Goal: Information Seeking & Learning: Learn about a topic

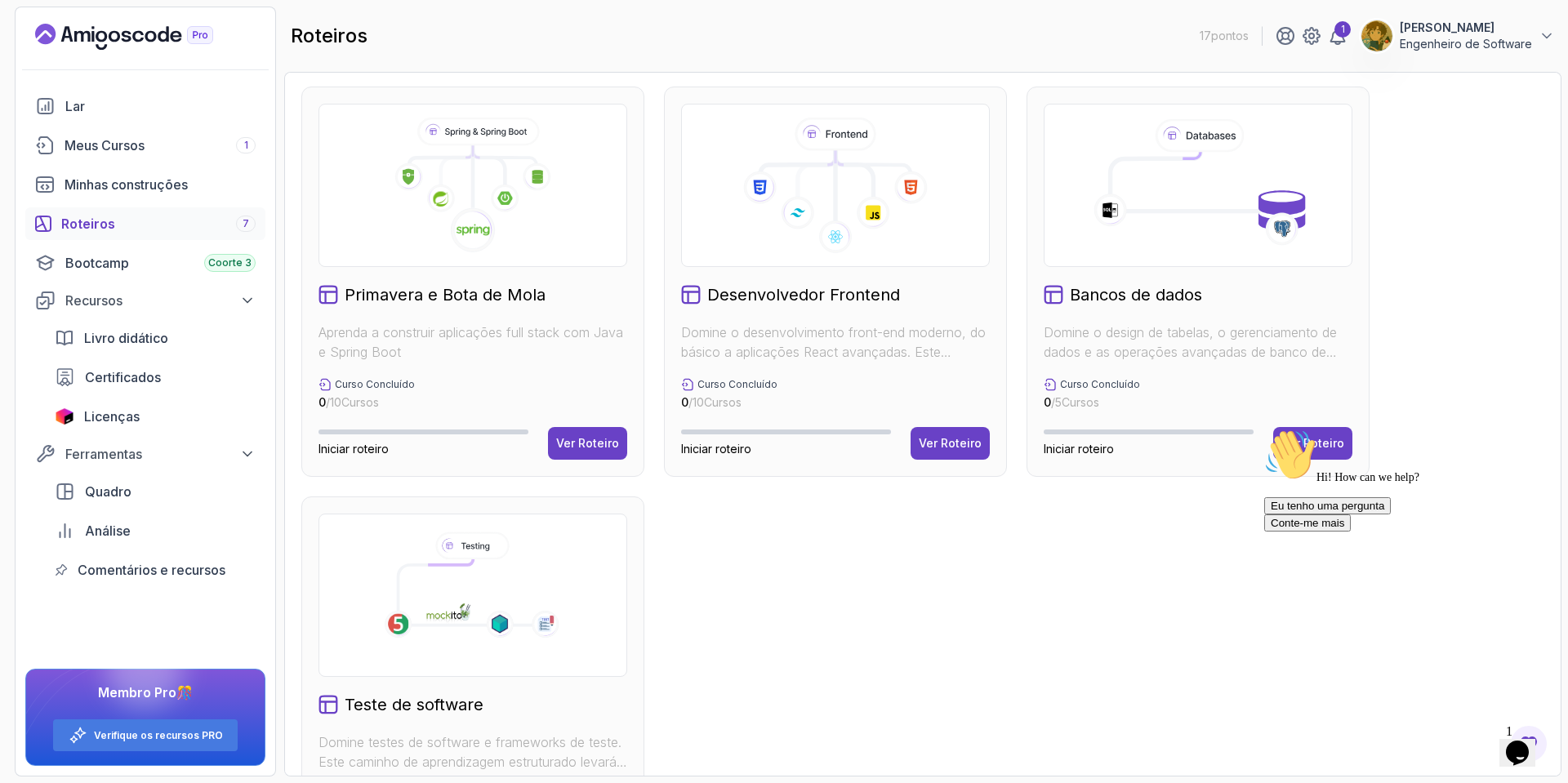
scroll to position [441, 0]
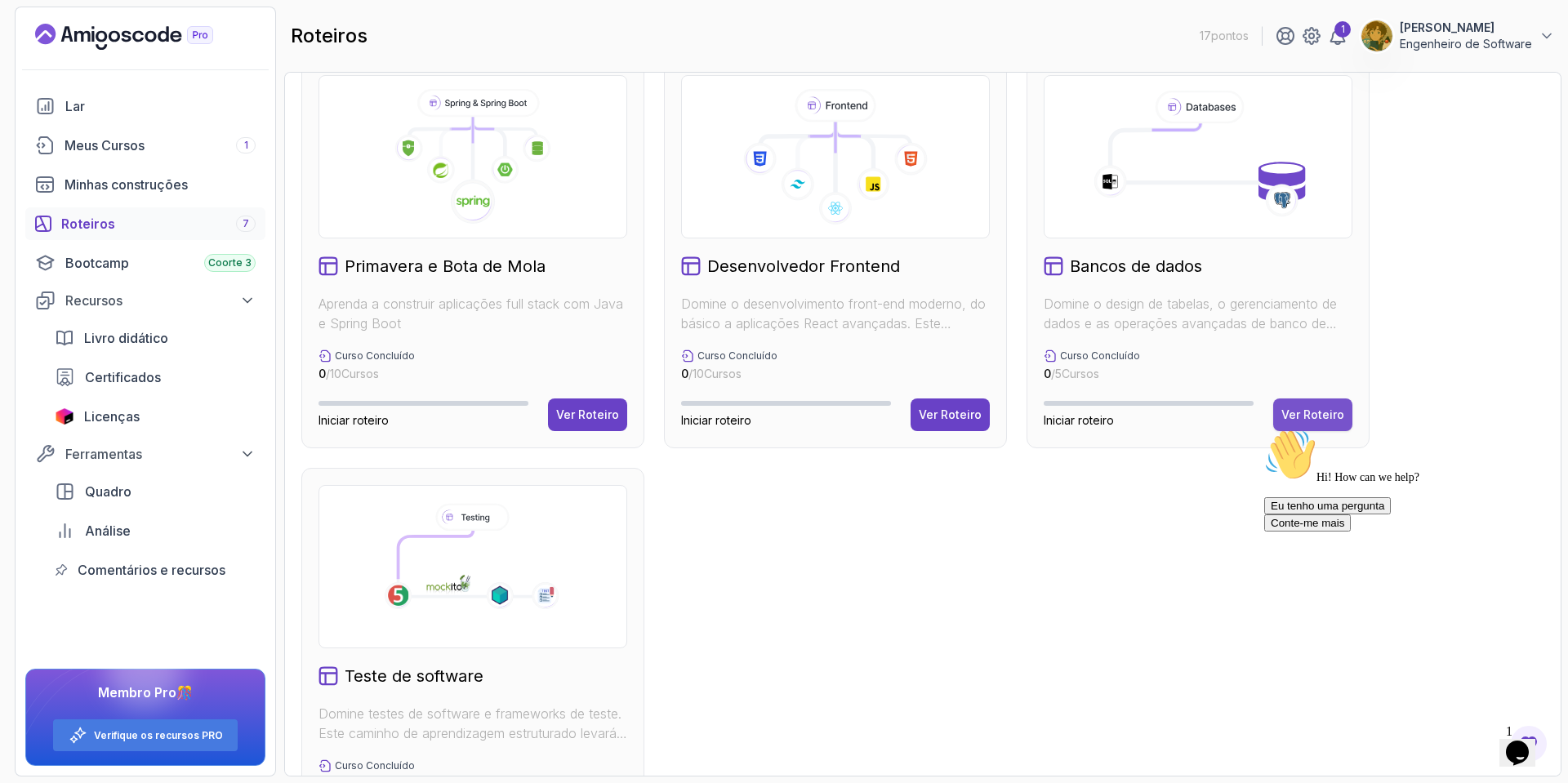
click at [1331, 414] on font "Ver Roteiro" at bounding box center [1313, 415] width 63 height 14
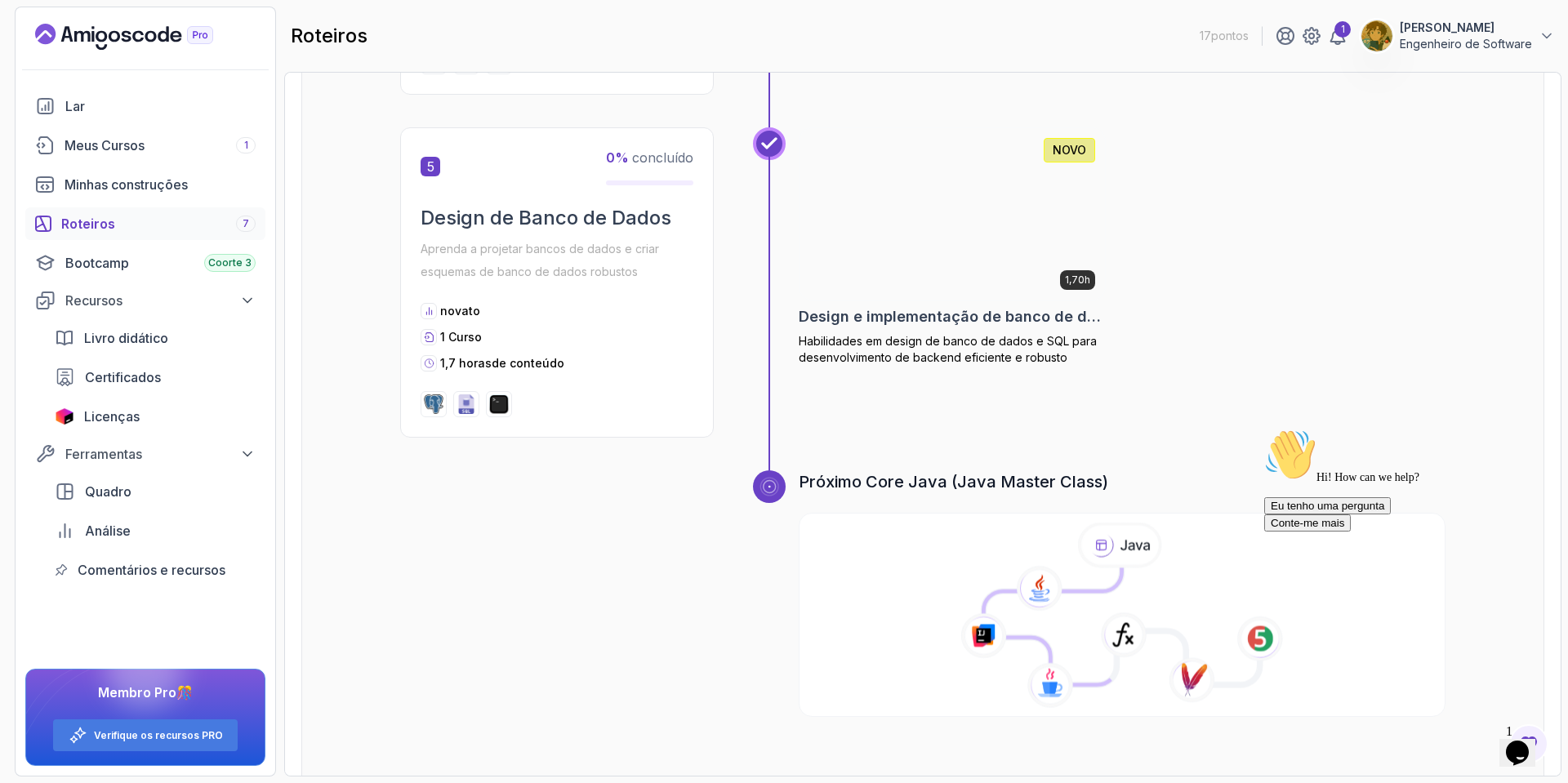
scroll to position [1801, 0]
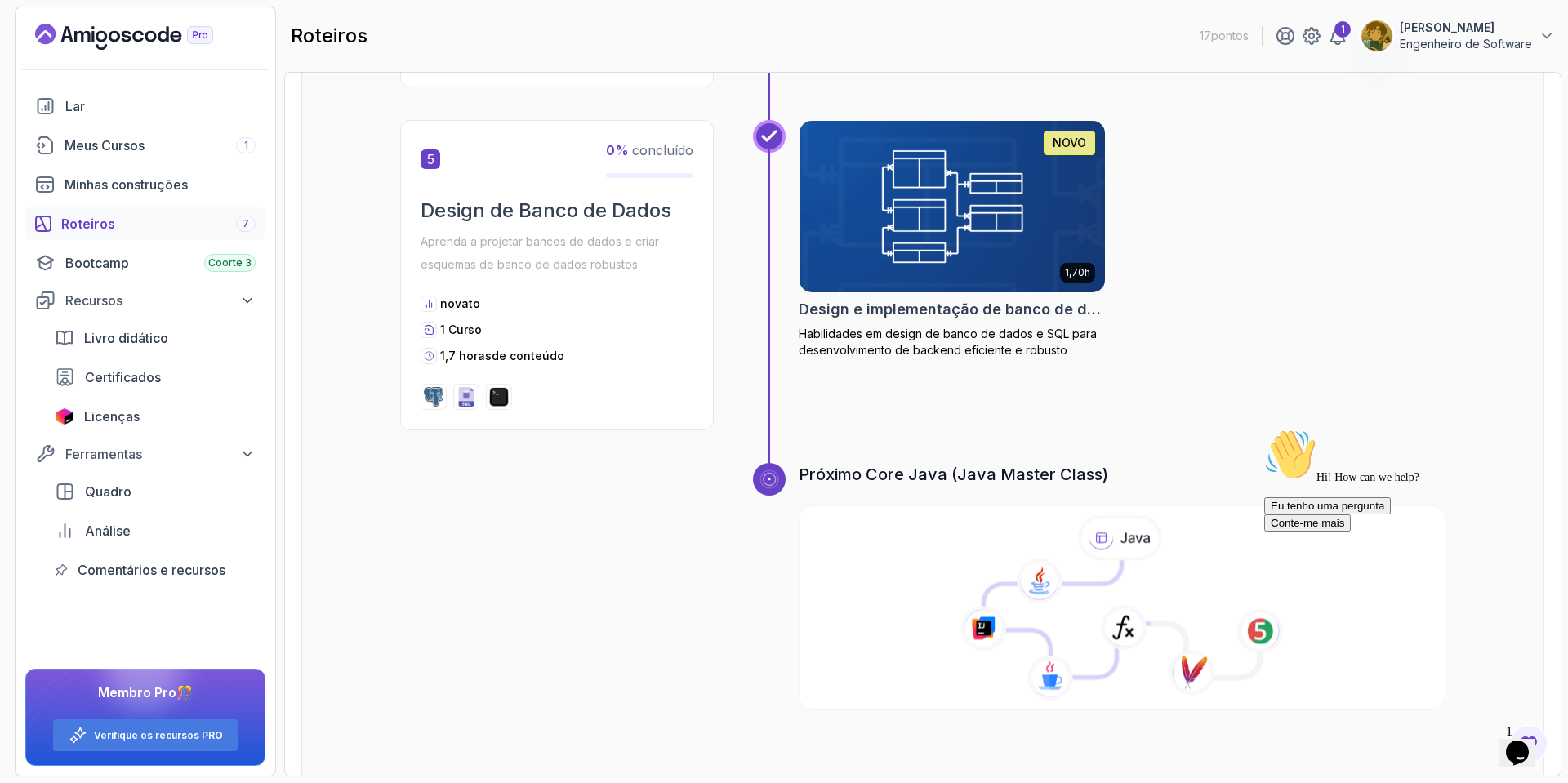
click at [1095, 536] on icon at bounding box center [1120, 538] width 84 height 46
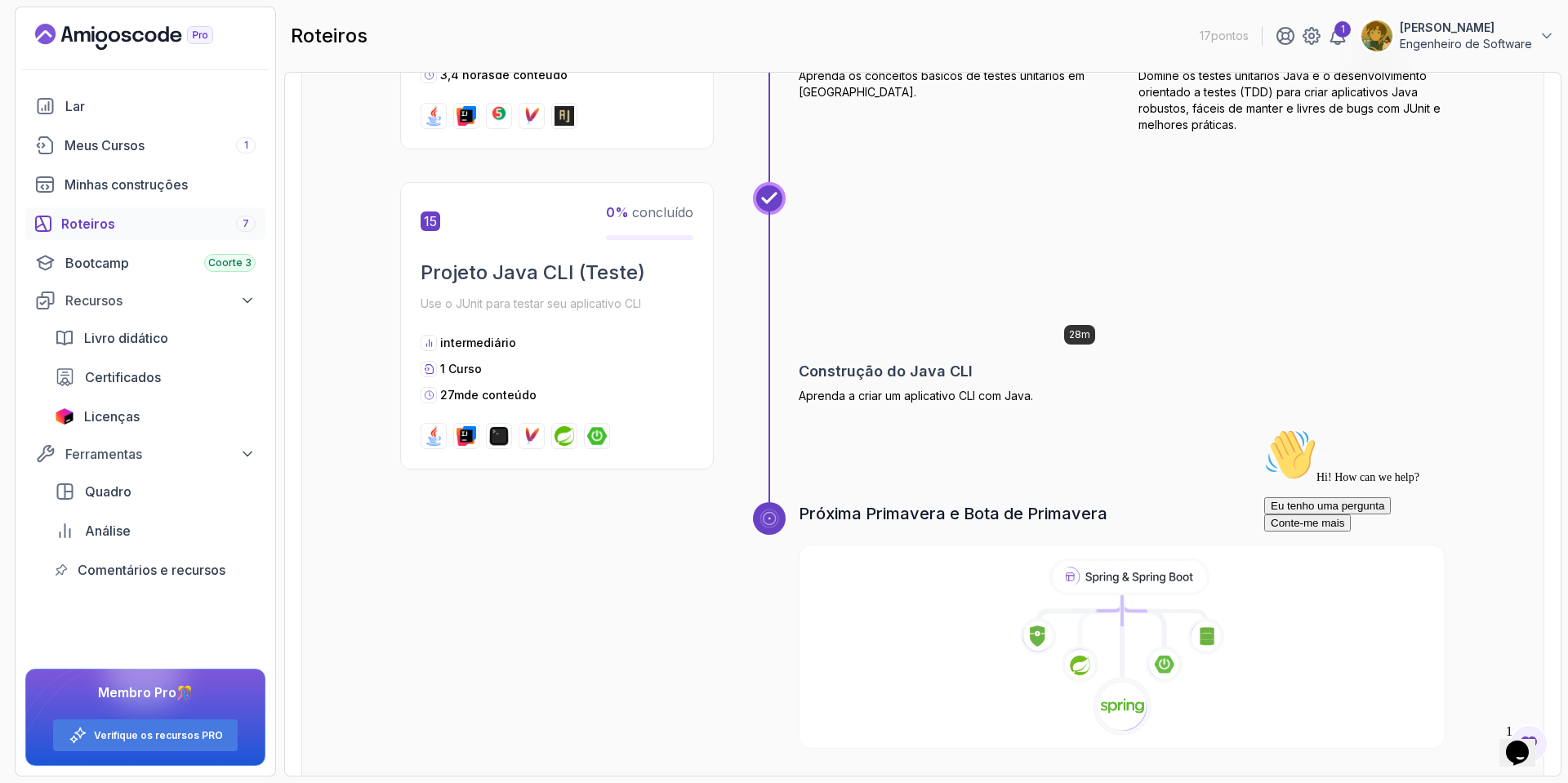
scroll to position [5175, 0]
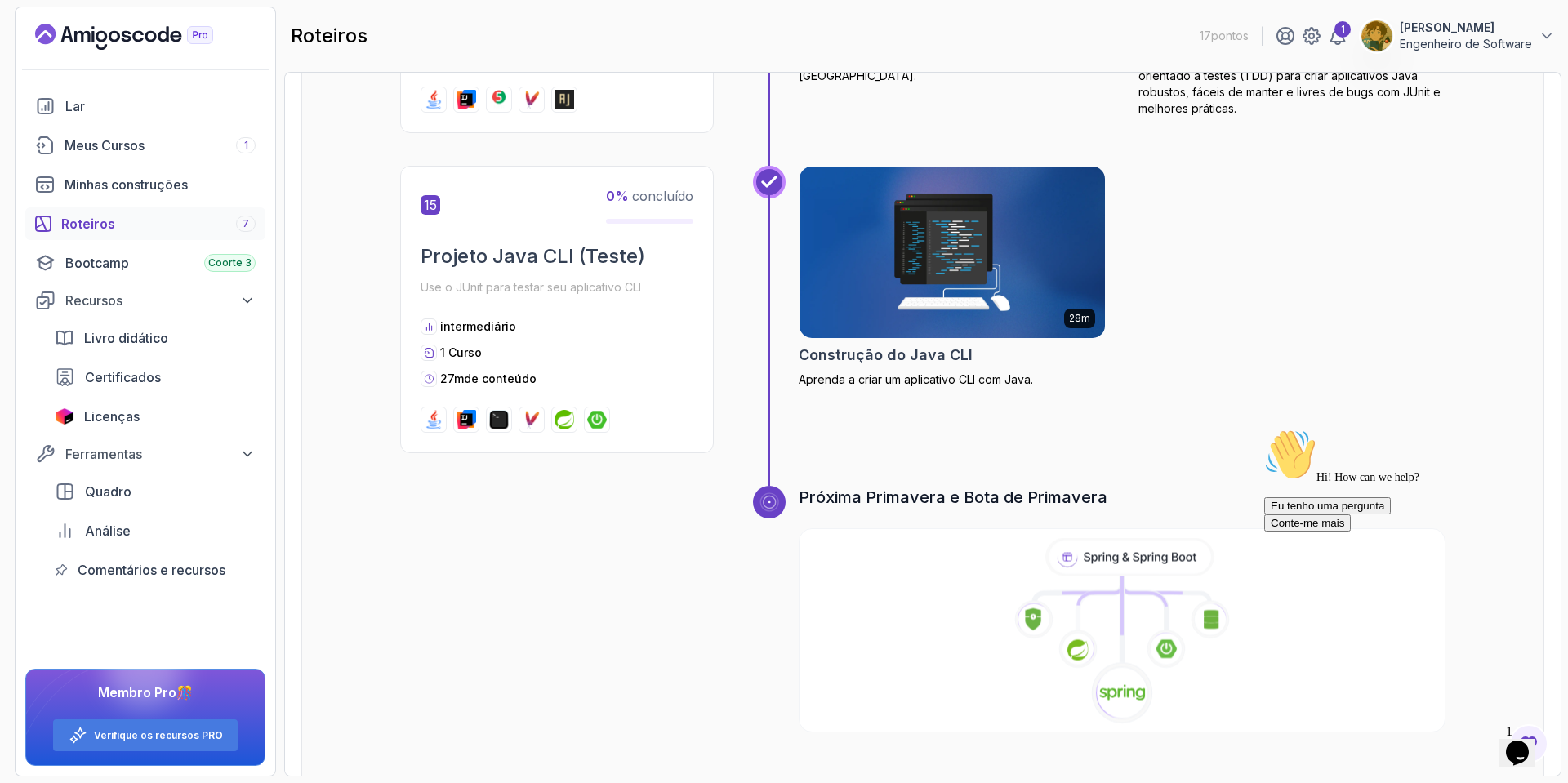
click at [953, 582] on icon at bounding box center [1122, 631] width 650 height 187
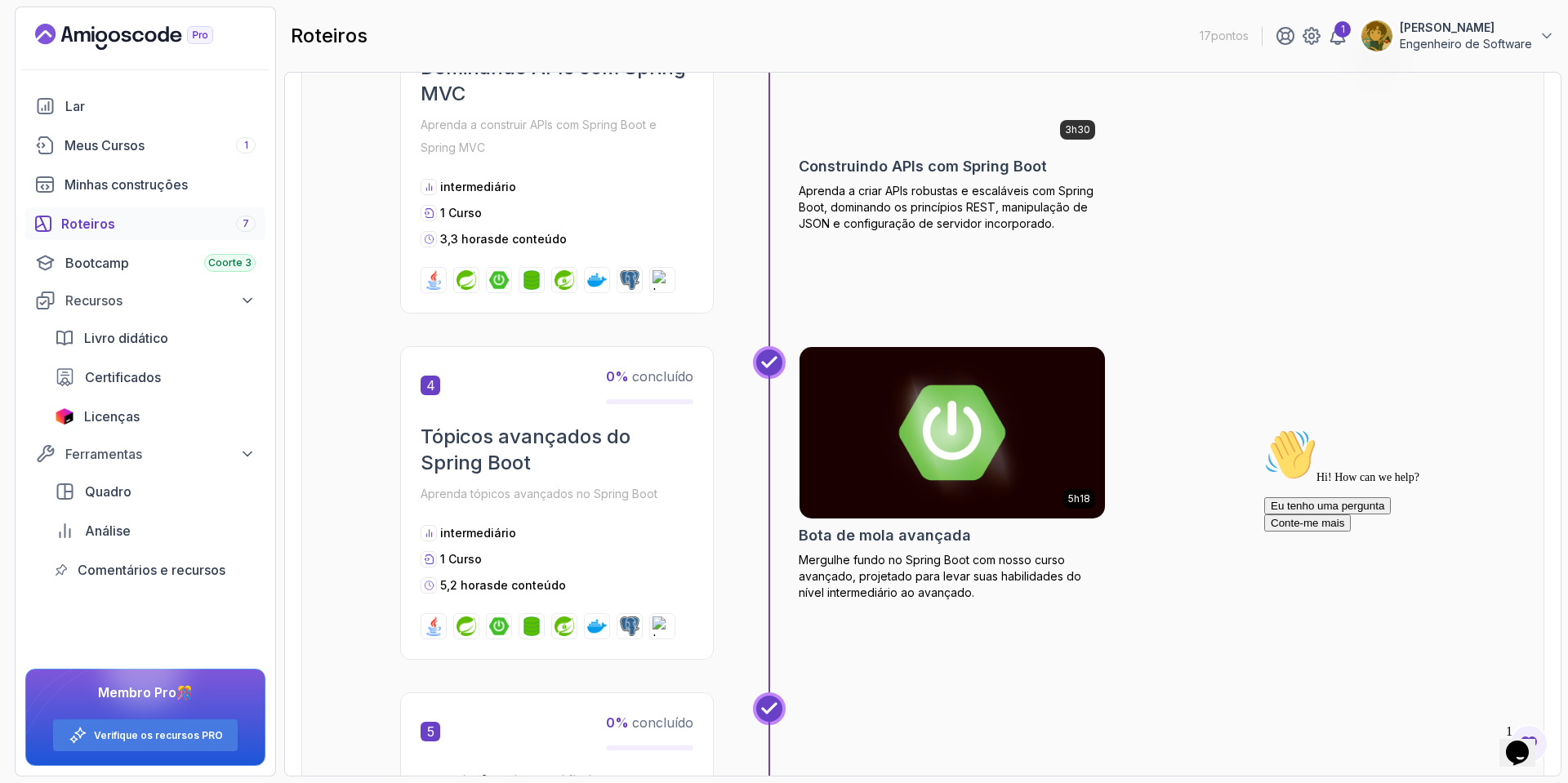
scroll to position [1339, 0]
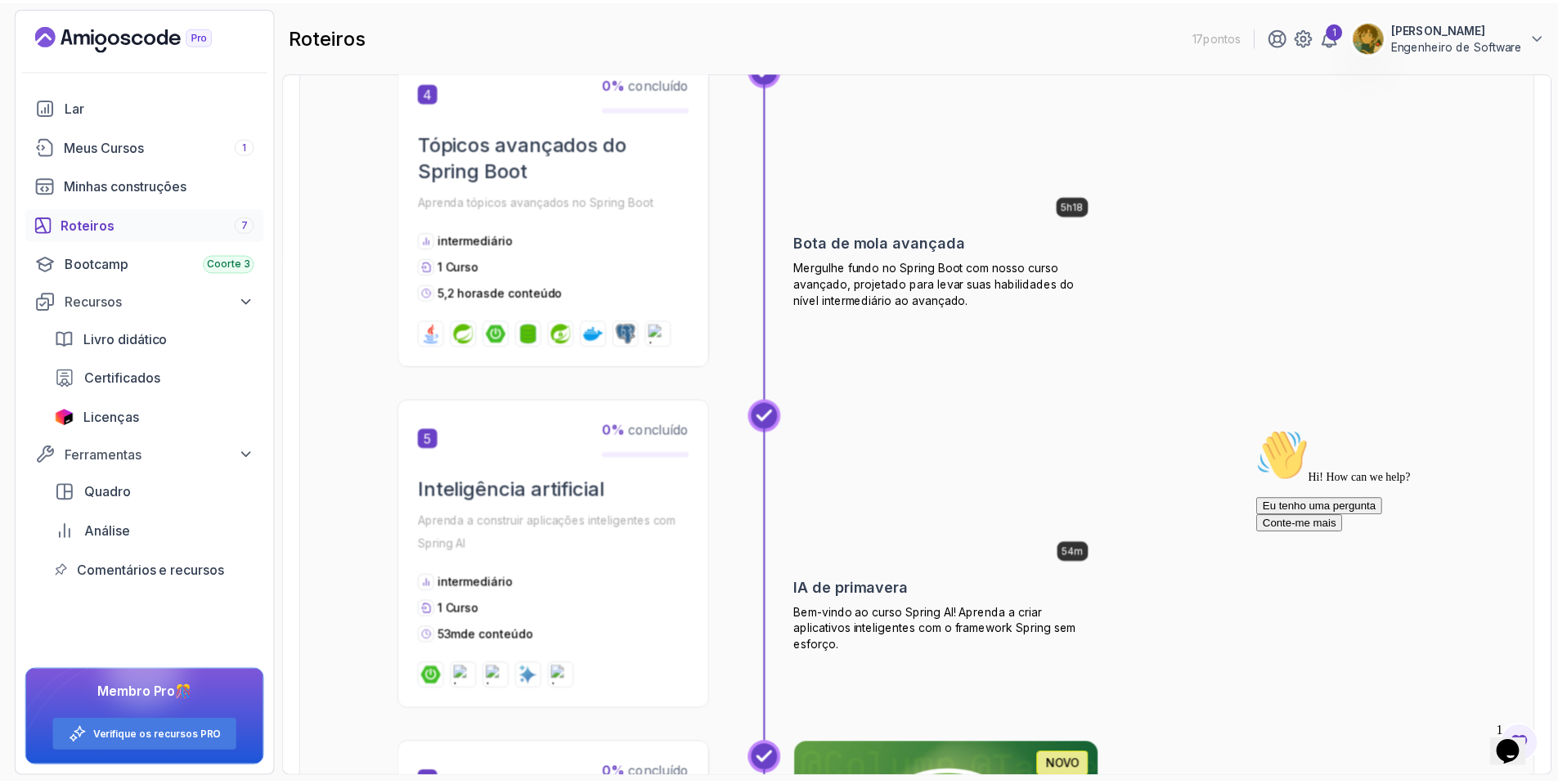
scroll to position [1341, 0]
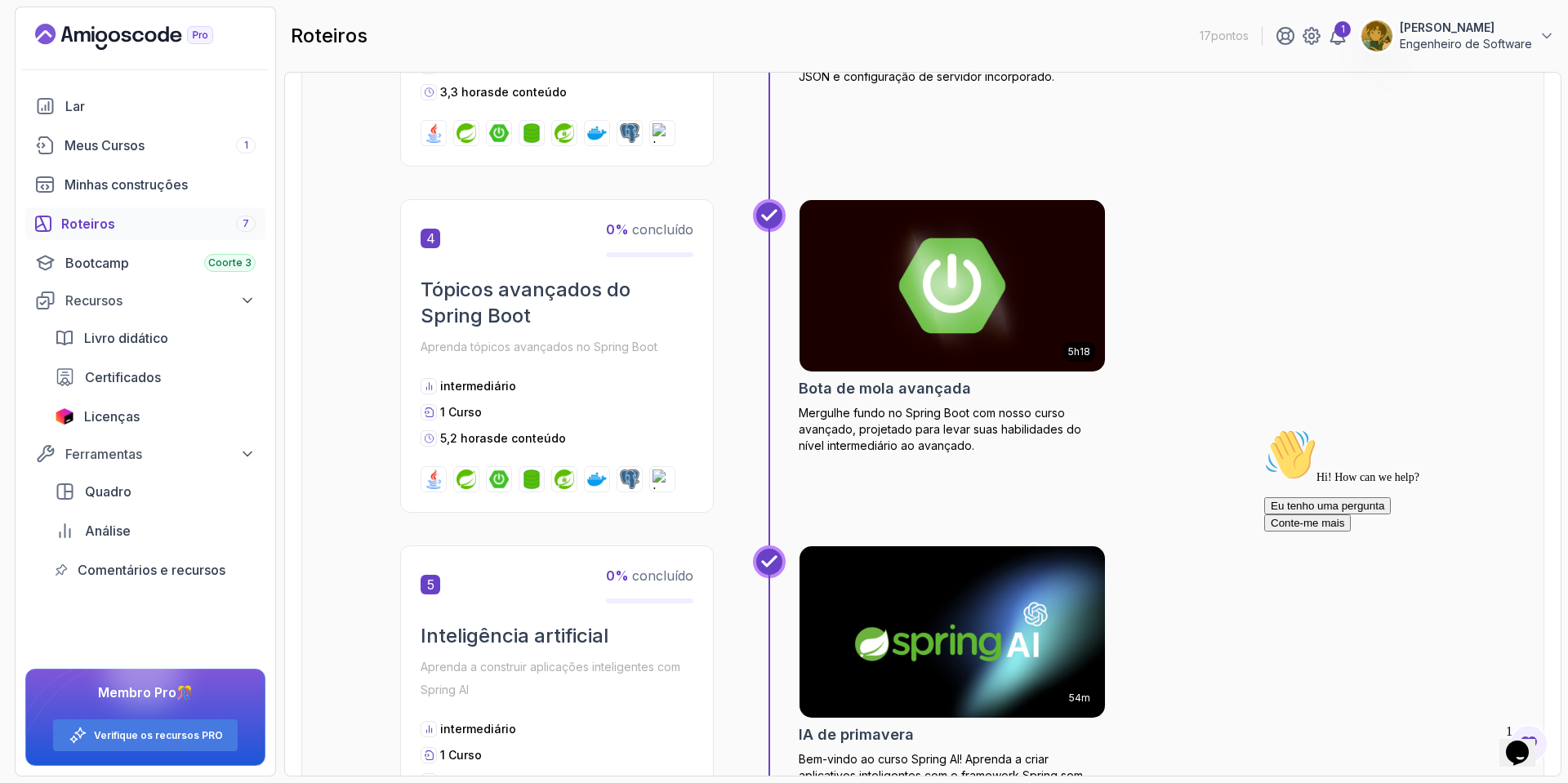
click at [989, 378] on div "Bota de mola avançada" at bounding box center [952, 388] width 307 height 23
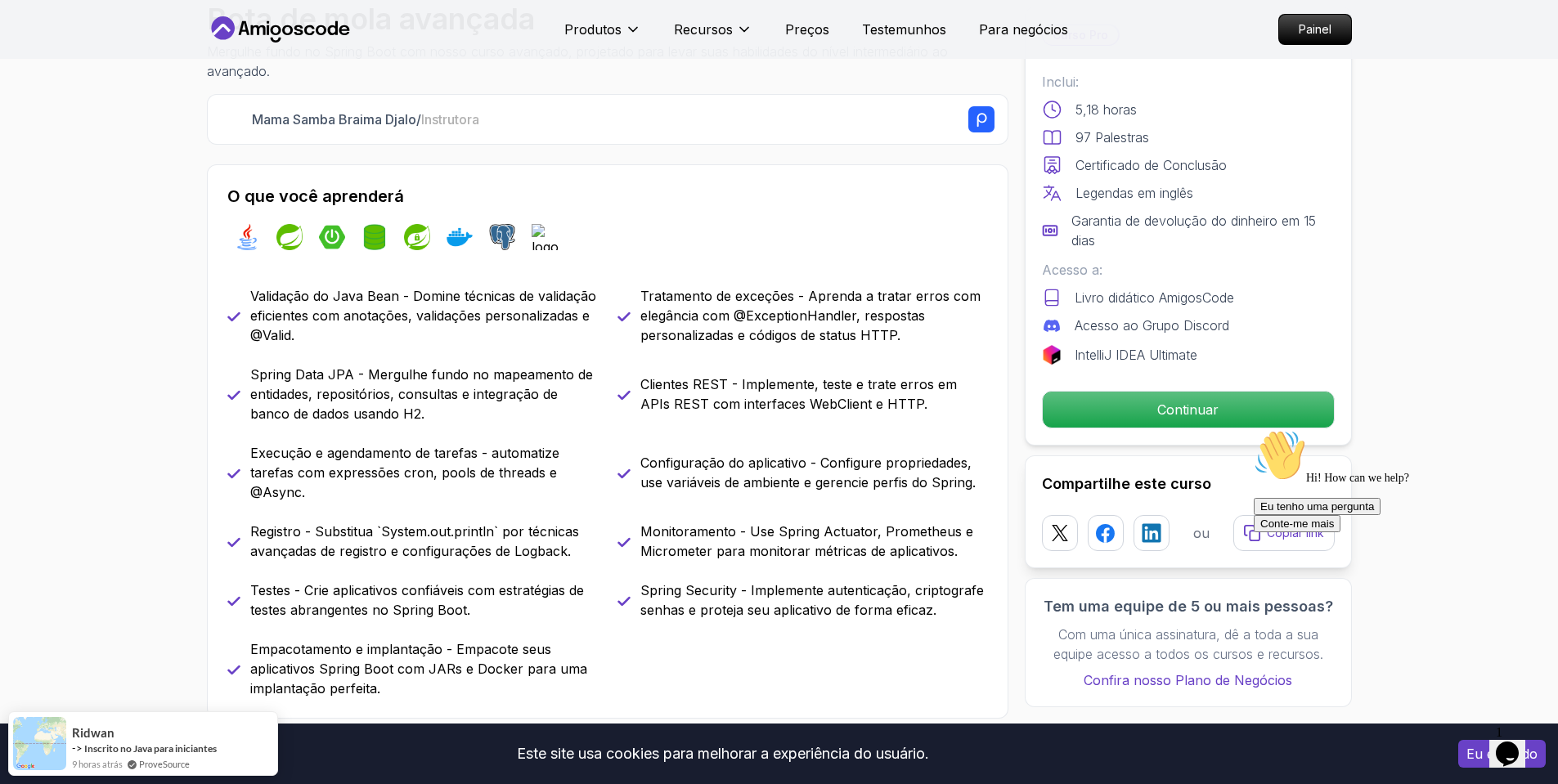
scroll to position [589, 0]
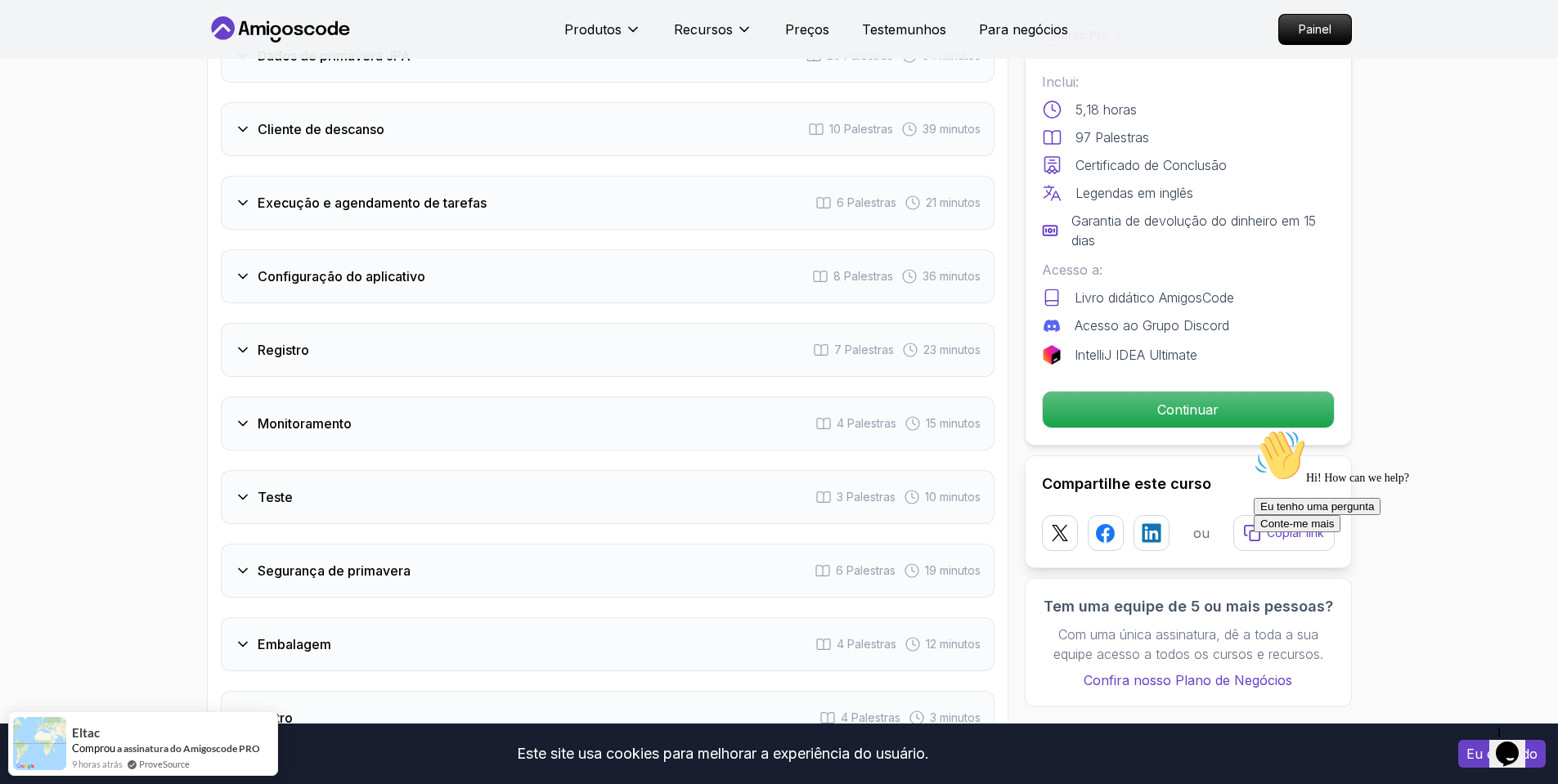
scroll to position [2797, 0]
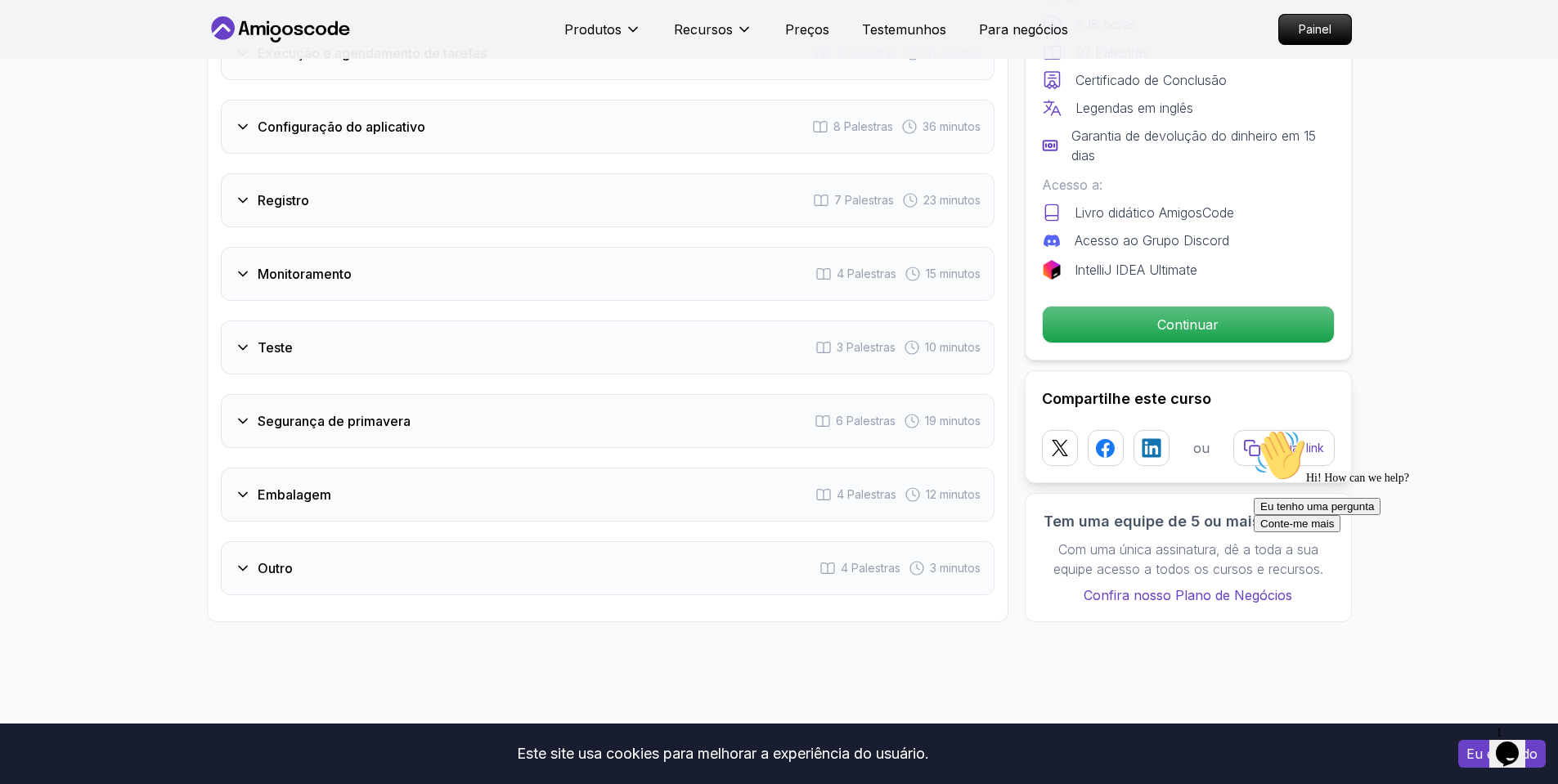
click at [374, 442] on div "Segurança de primavera 6 Palestras 19 minutos" at bounding box center [608, 421] width 774 height 54
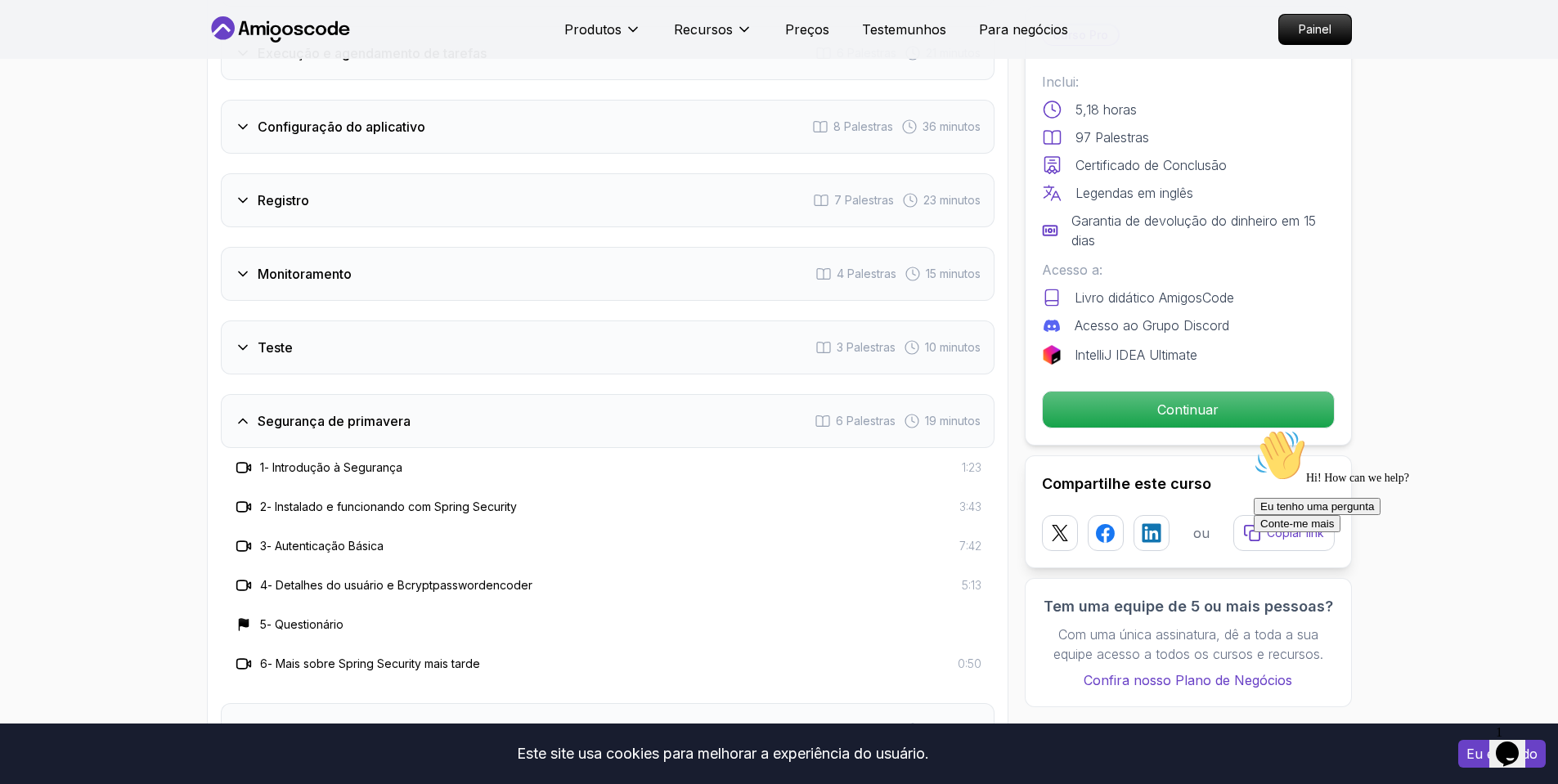
click at [322, 333] on div "Teste 3 Palestras 10 minutos" at bounding box center [608, 347] width 774 height 54
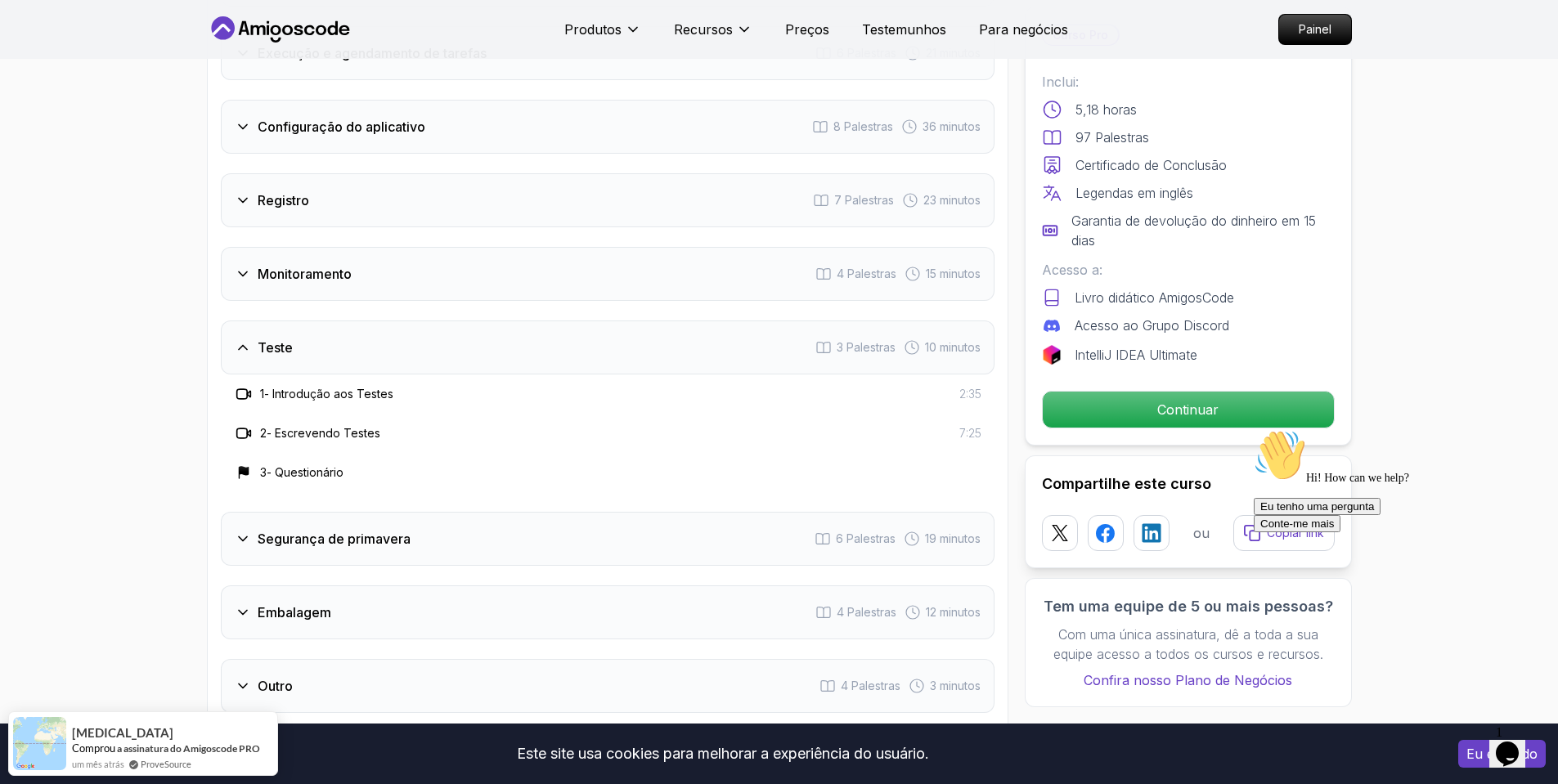
click at [311, 284] on h3 "Monitoramento" at bounding box center [305, 274] width 94 height 20
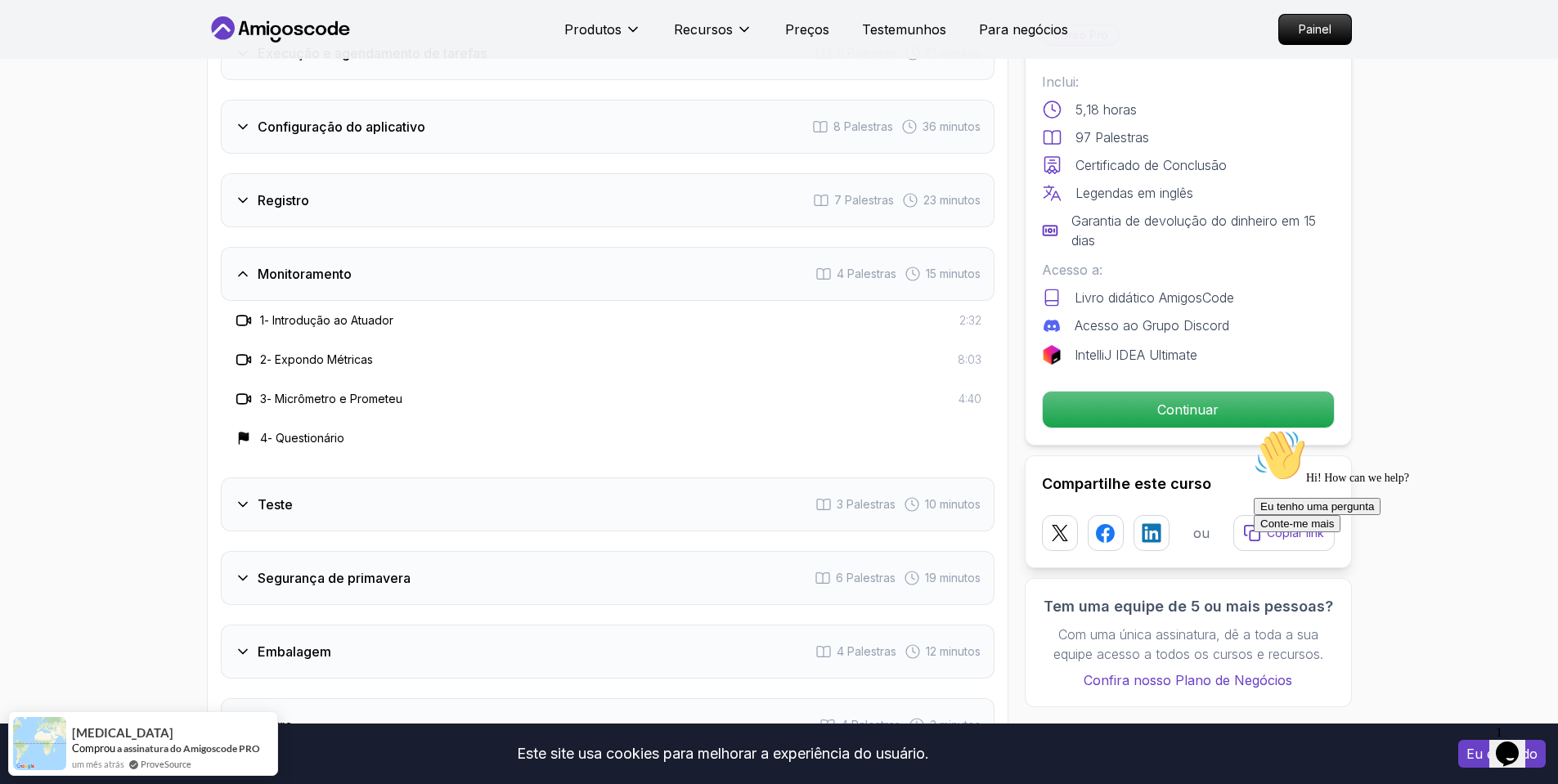
click at [292, 220] on div "Registro 7 Palestras 23 minutos" at bounding box center [608, 200] width 774 height 54
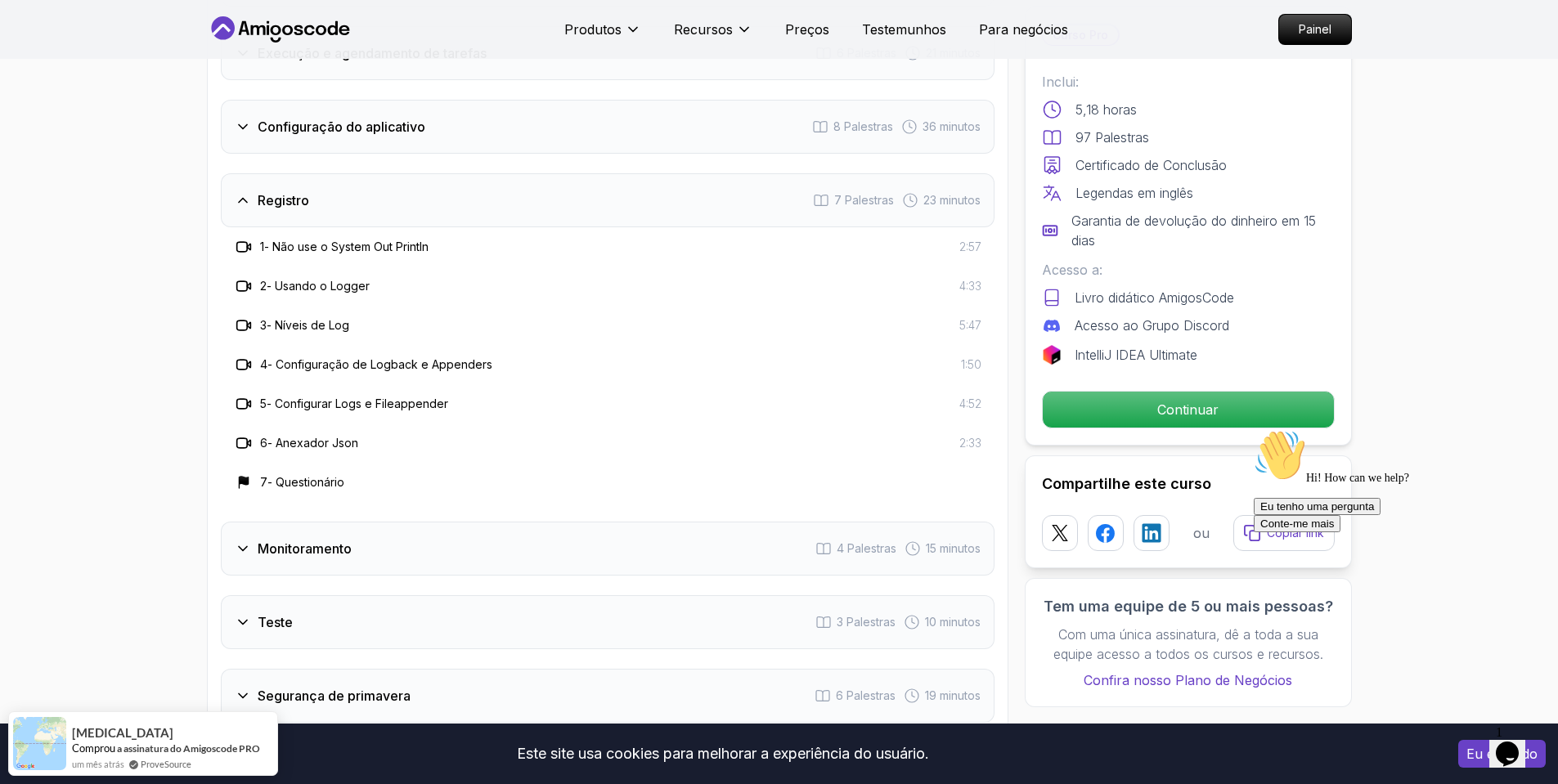
scroll to position [2532, 0]
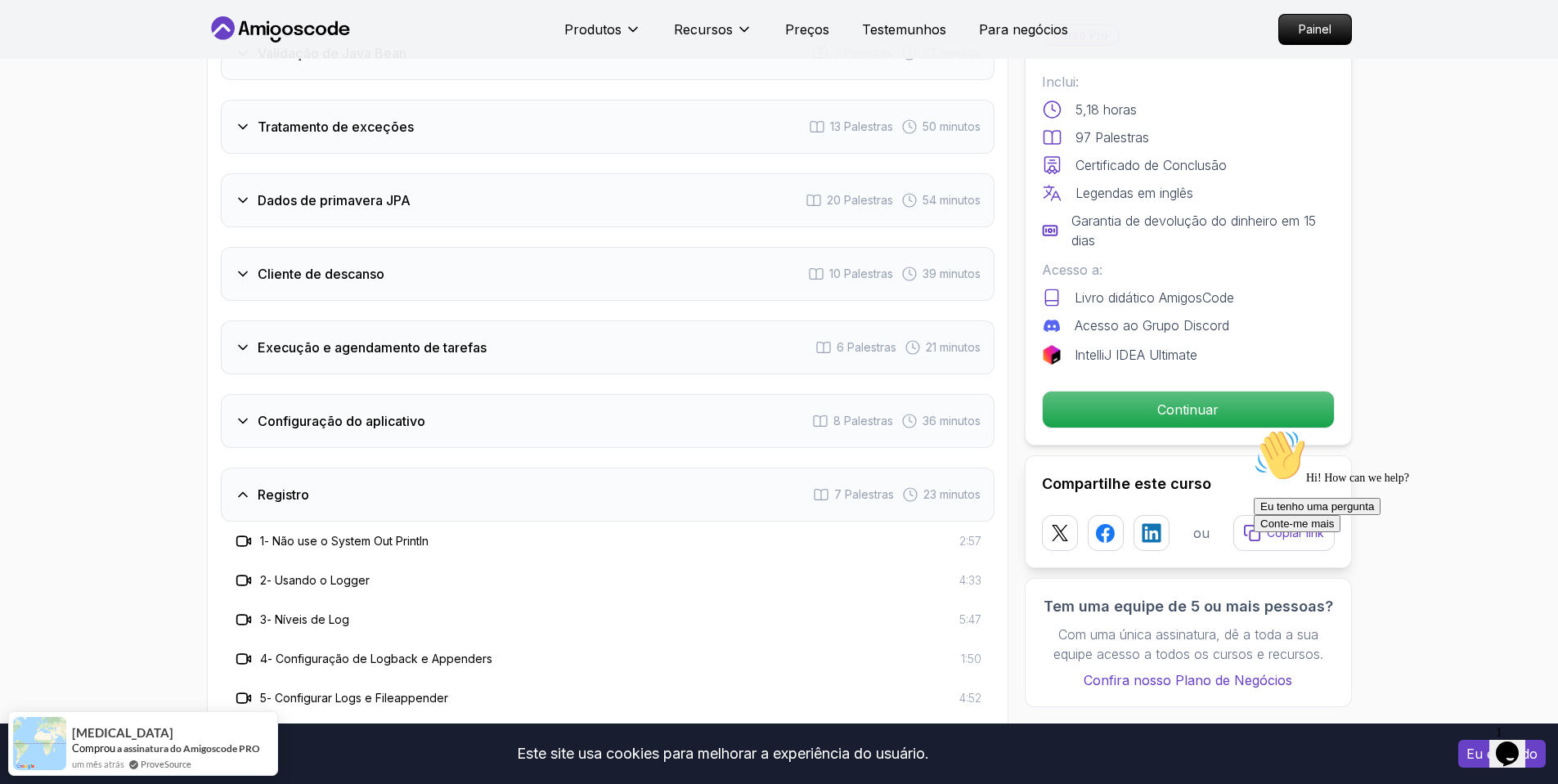
click at [320, 399] on div "Configuração do aplicativo 8 Palestras 36 minutos" at bounding box center [608, 421] width 774 height 54
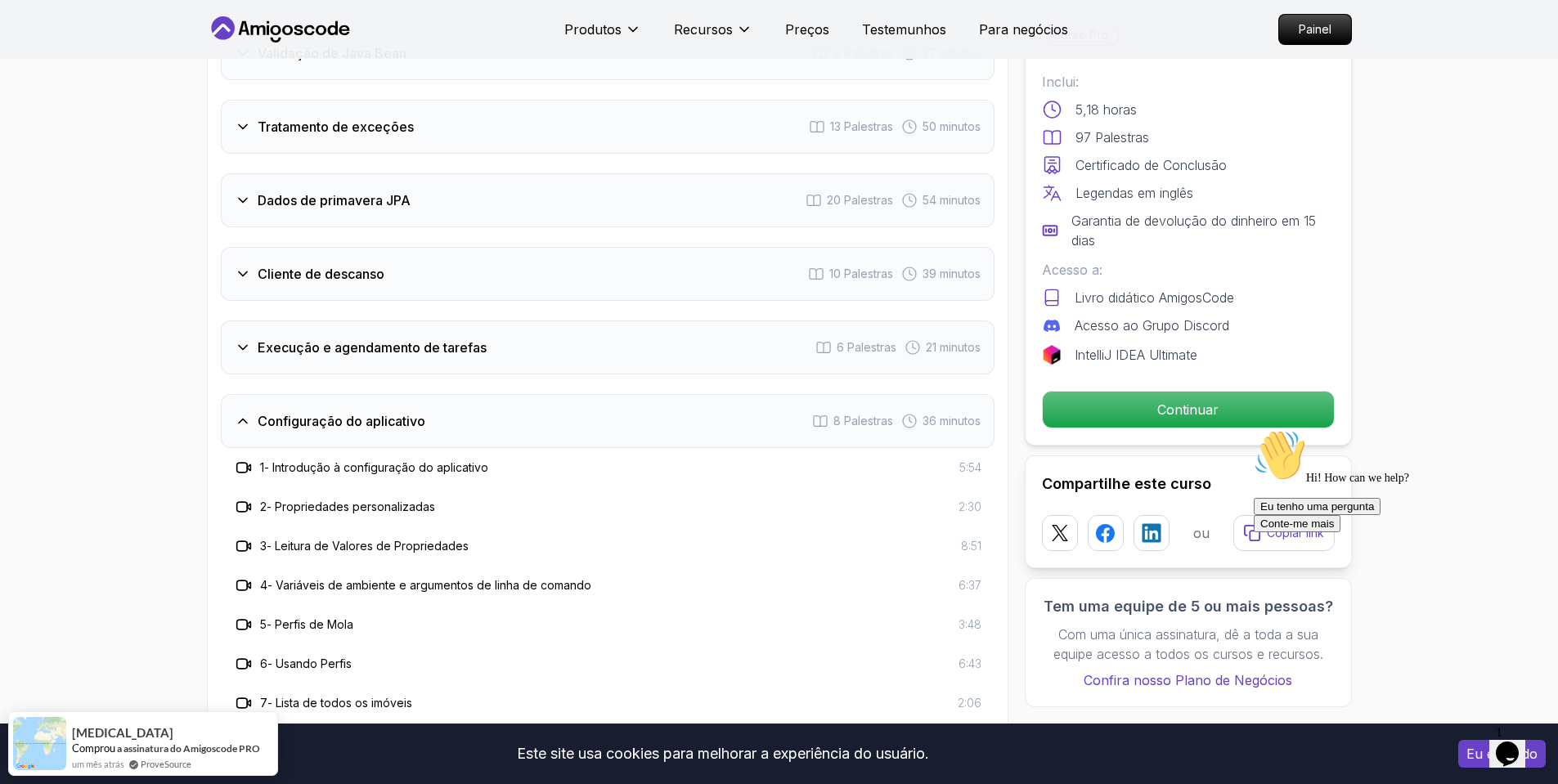
click at [315, 352] on font "Execução e agendamento de tarefas" at bounding box center [372, 347] width 229 height 17
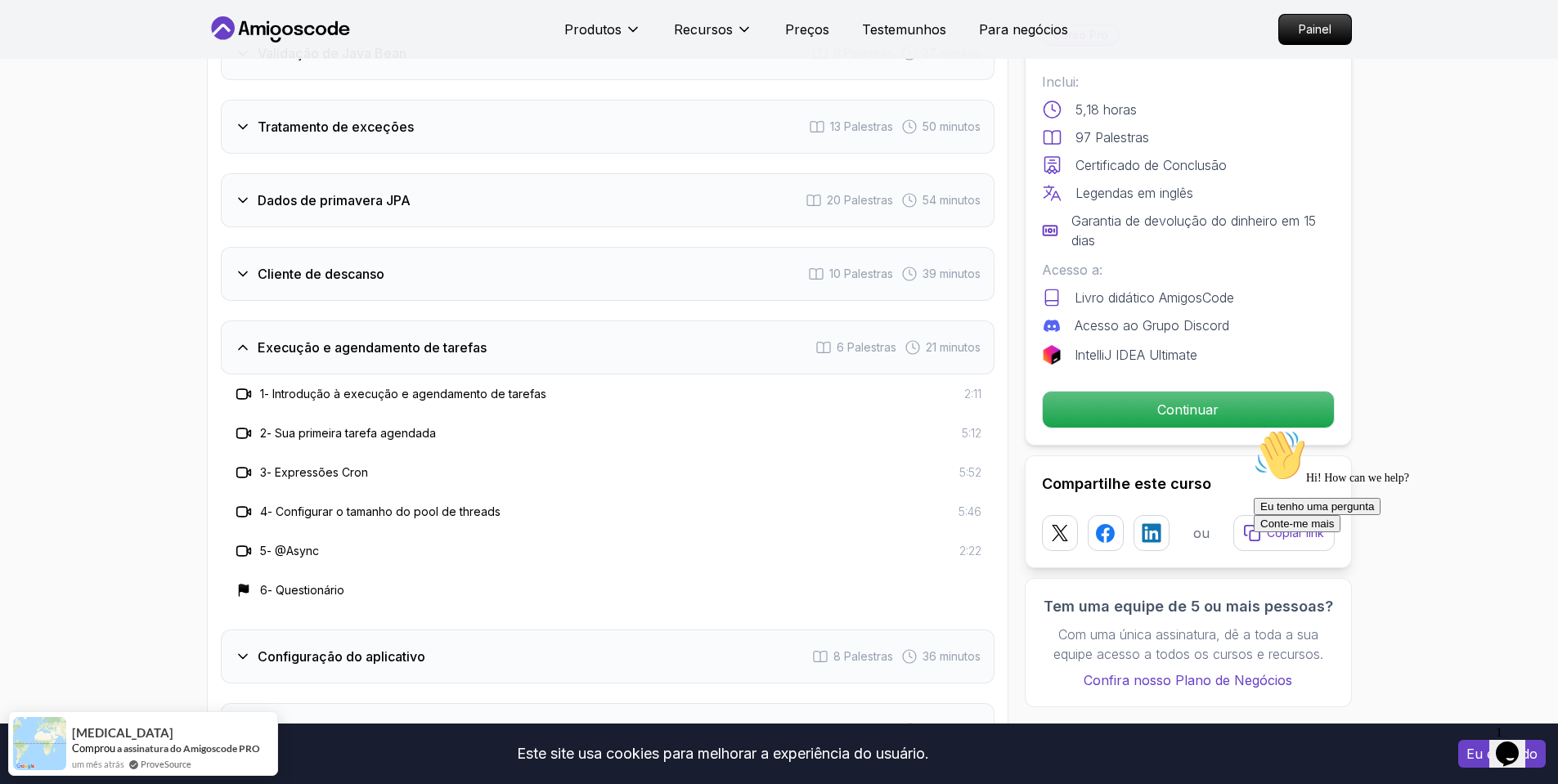
click at [305, 277] on font "Cliente de descanso" at bounding box center [321, 273] width 127 height 17
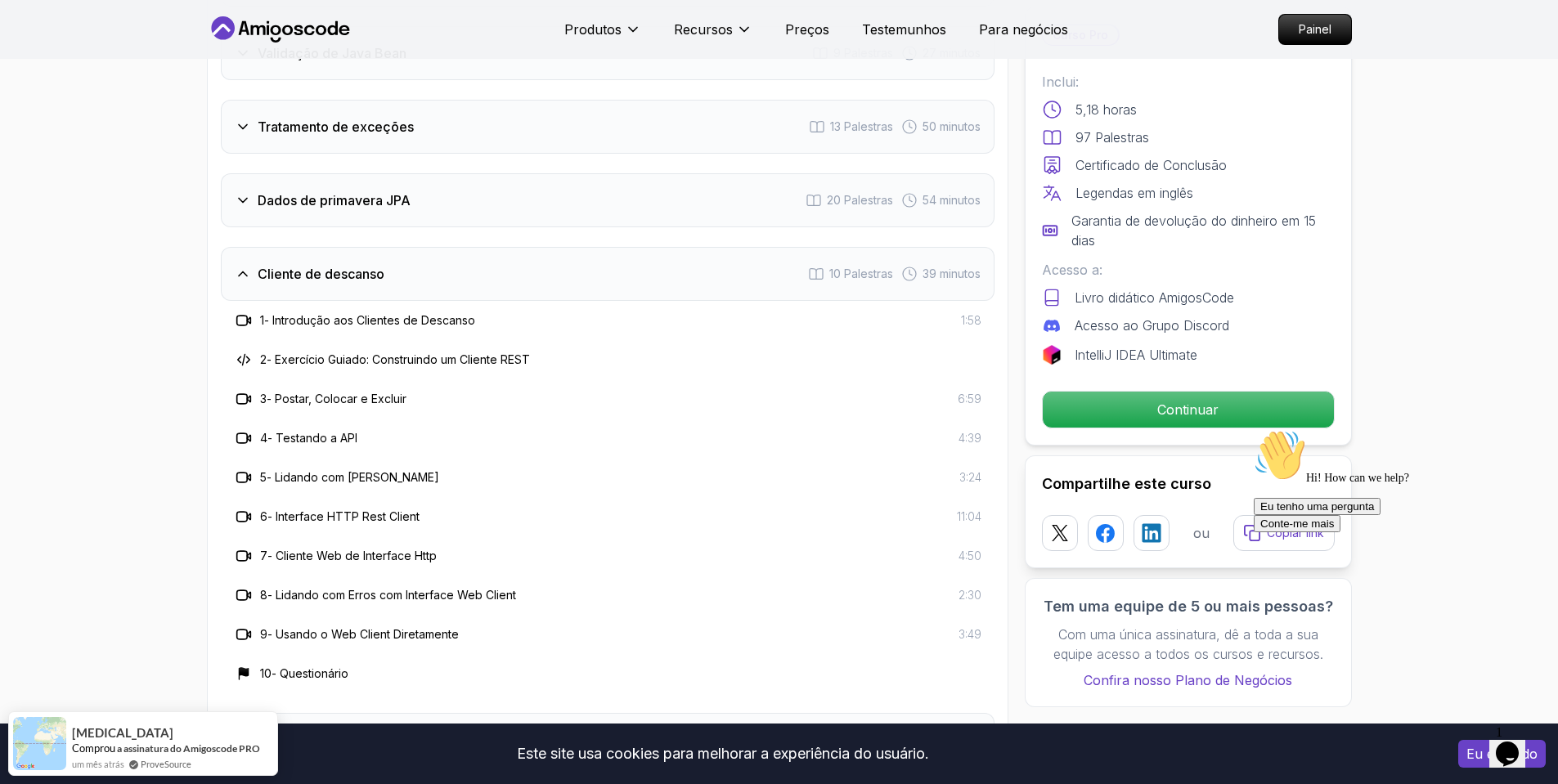
click at [316, 205] on font "Dados de primavera JPA" at bounding box center [334, 200] width 153 height 17
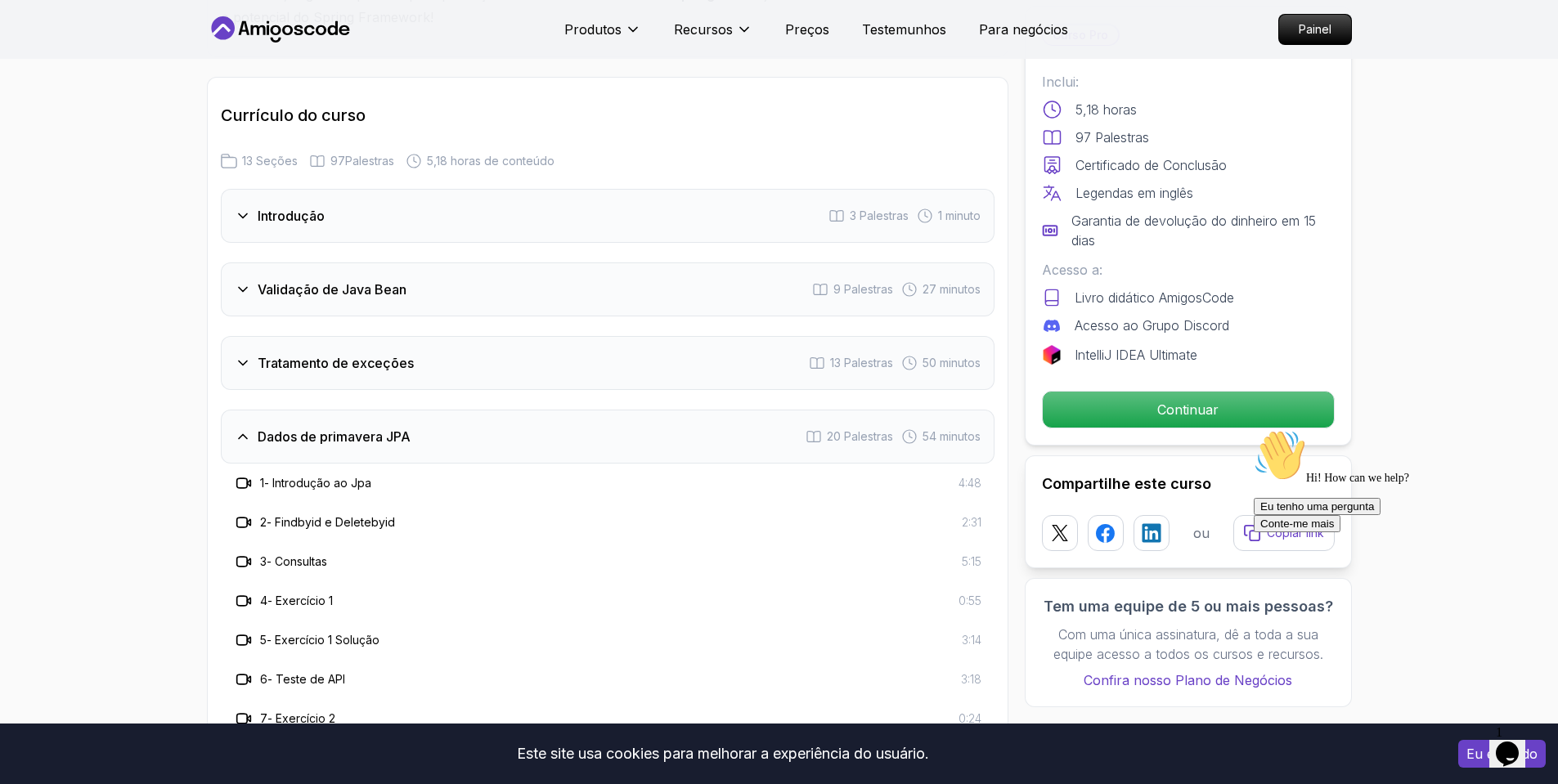
scroll to position [2237, 0]
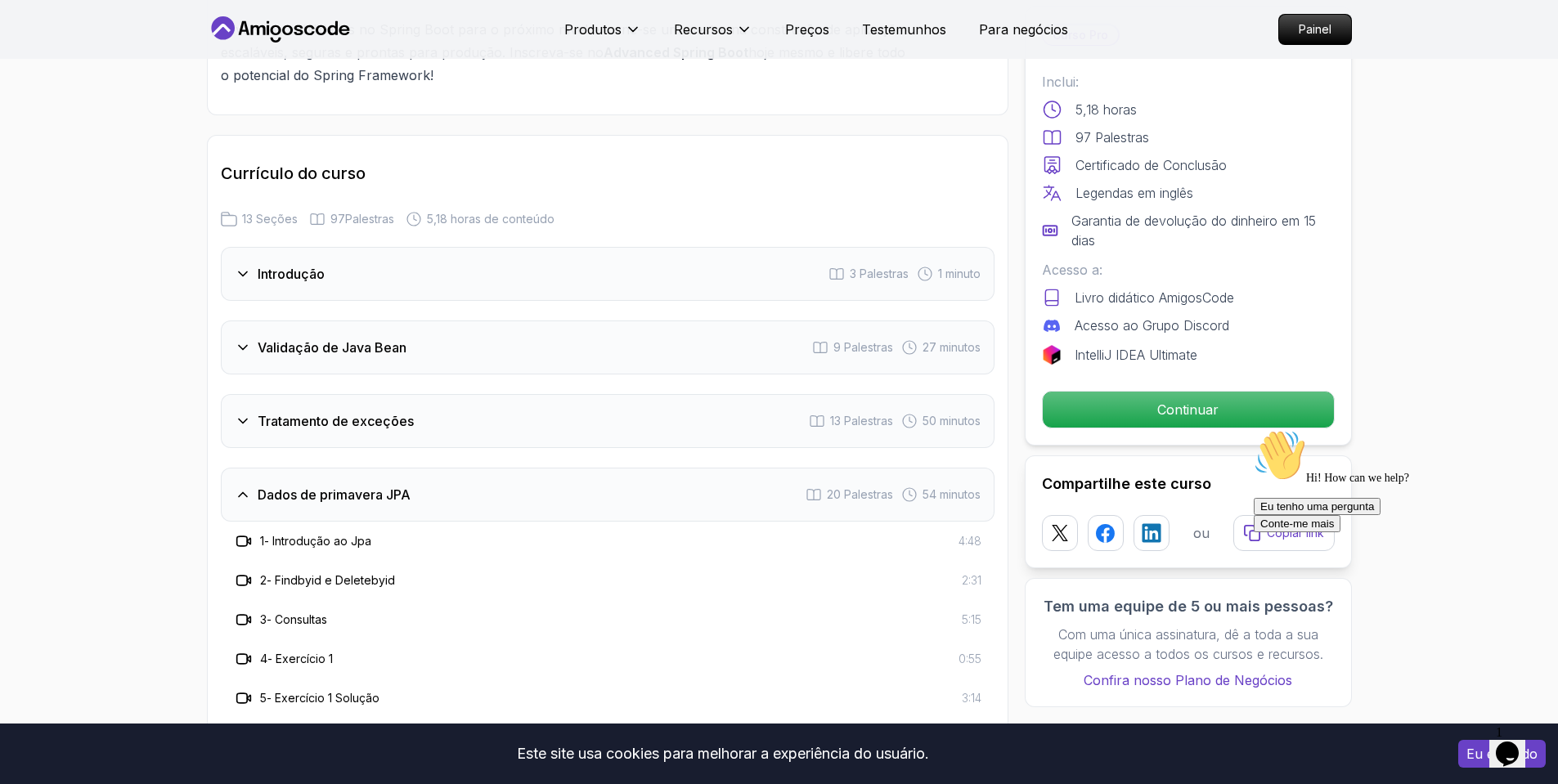
click at [397, 334] on div "Validação de Java Bean 9 Palestras 27 minutos" at bounding box center [608, 347] width 774 height 54
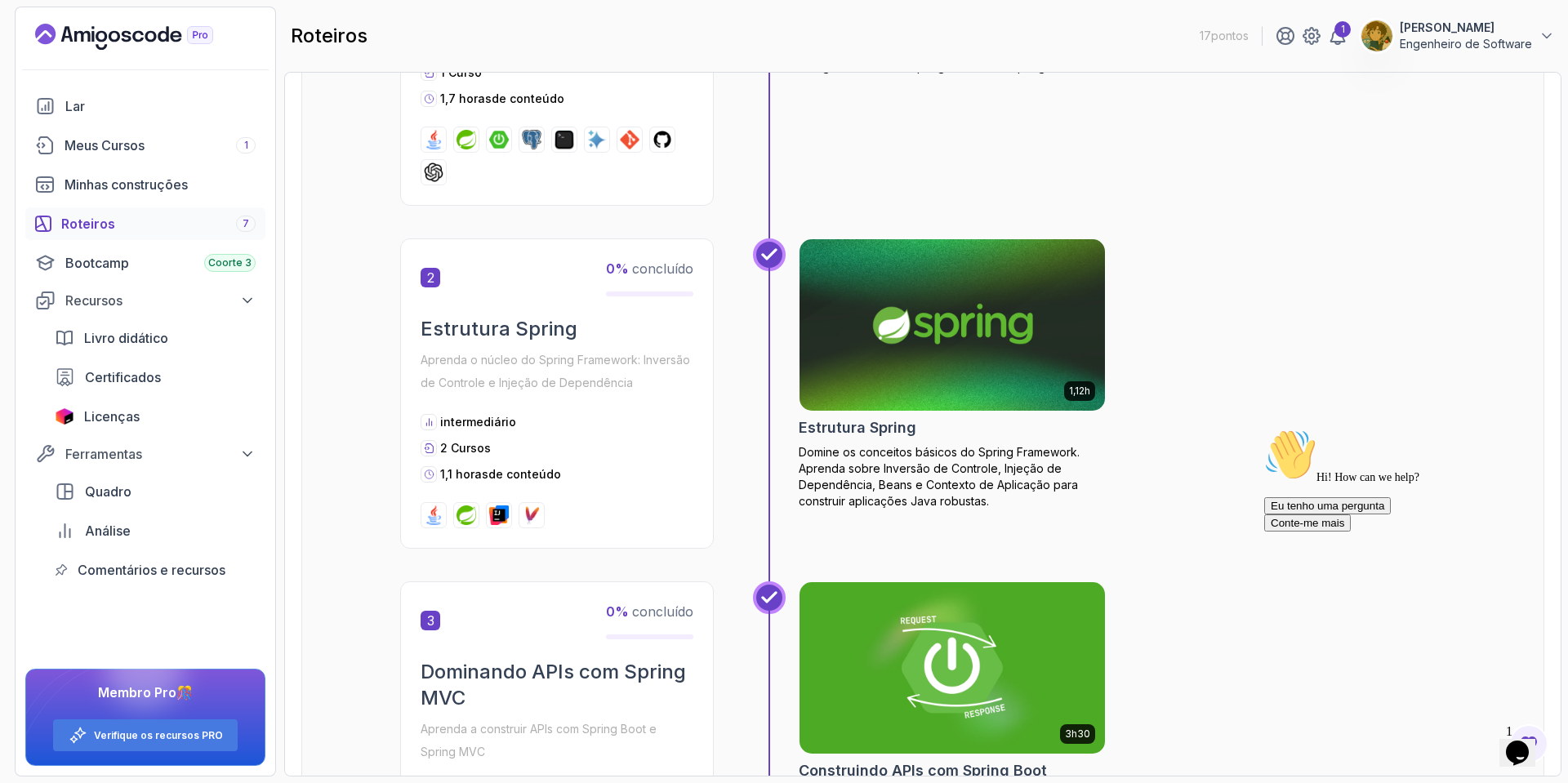
scroll to position [1176, 0]
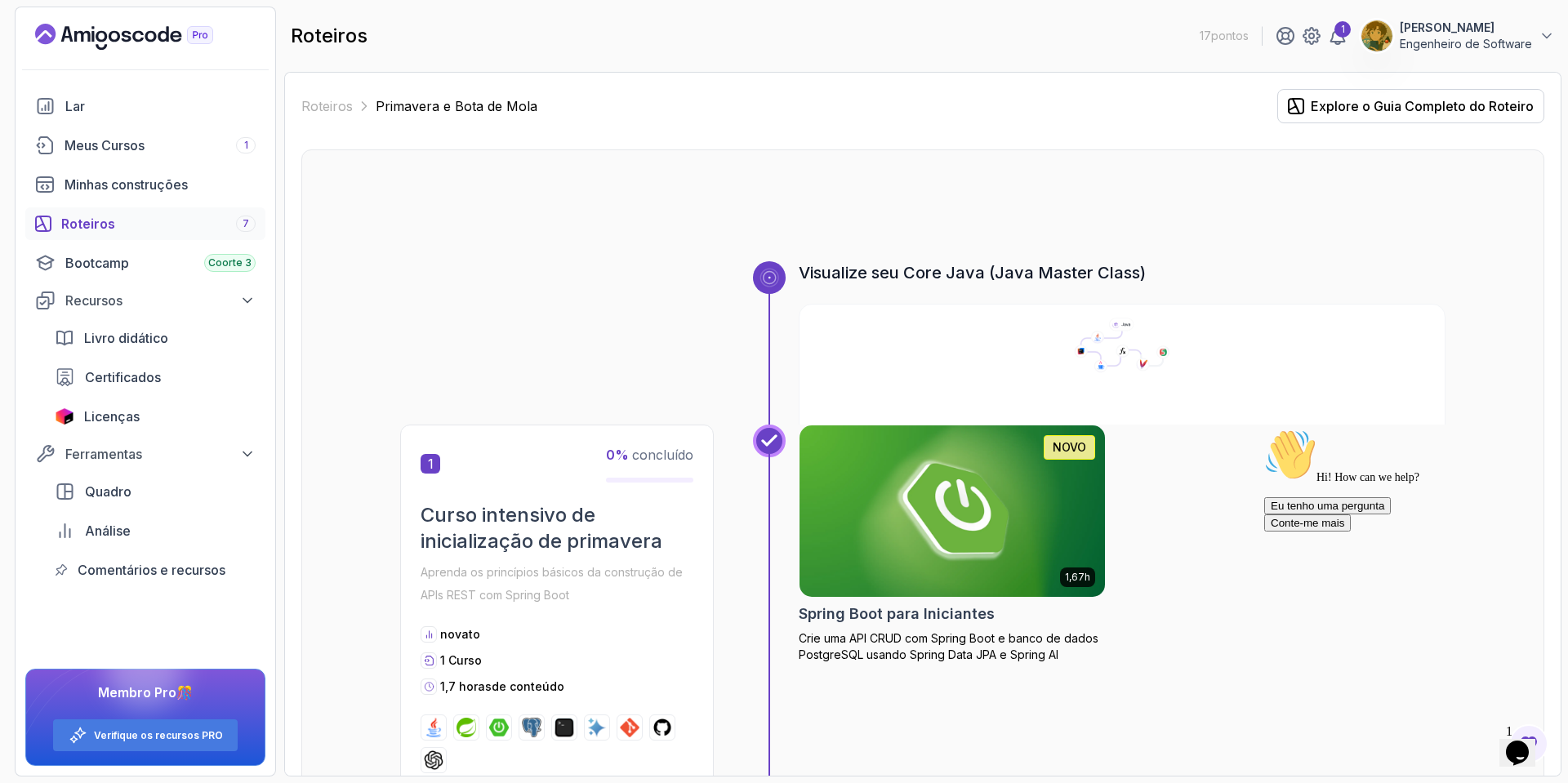
scroll to position [1176, 0]
